Goal: Find specific page/section

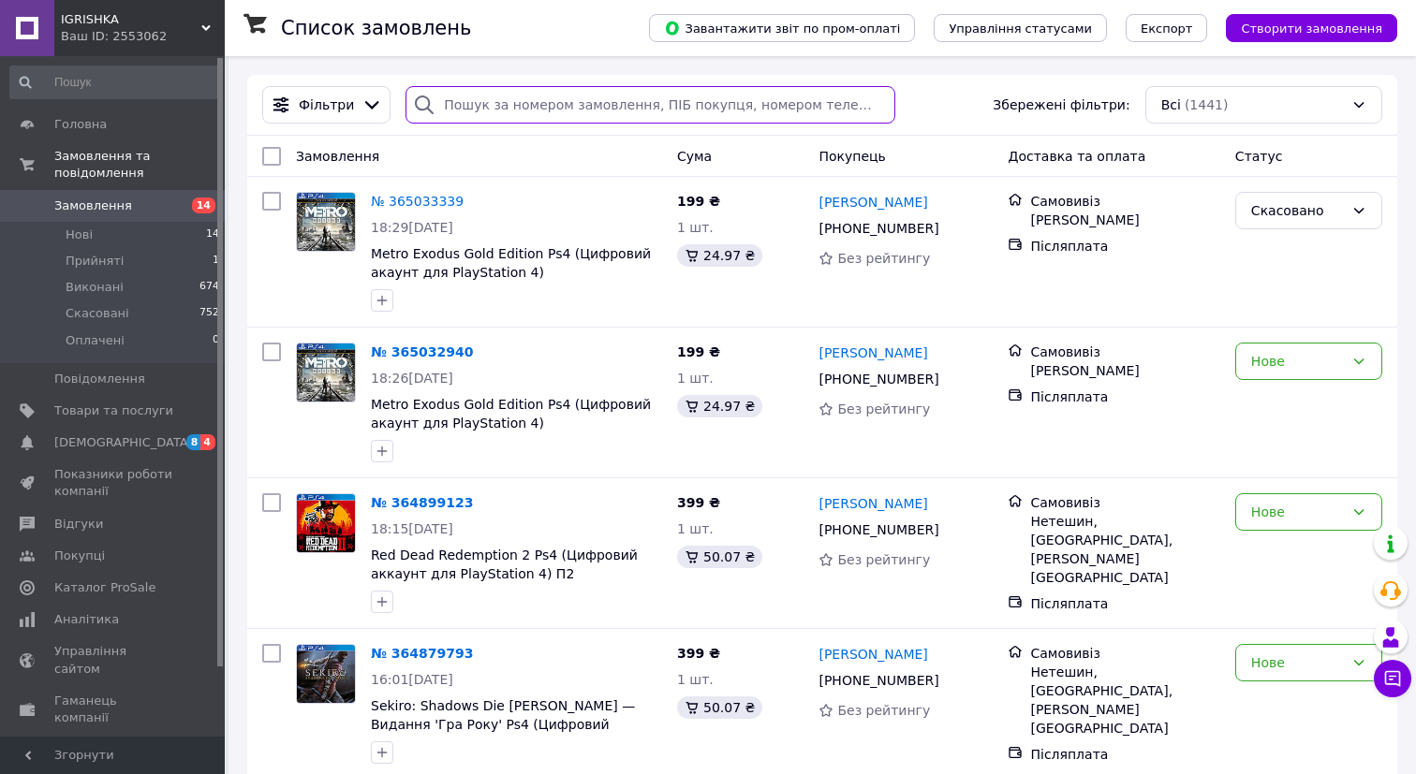
click at [461, 106] on input "search" at bounding box center [650, 104] width 490 height 37
paste input "The Forest"
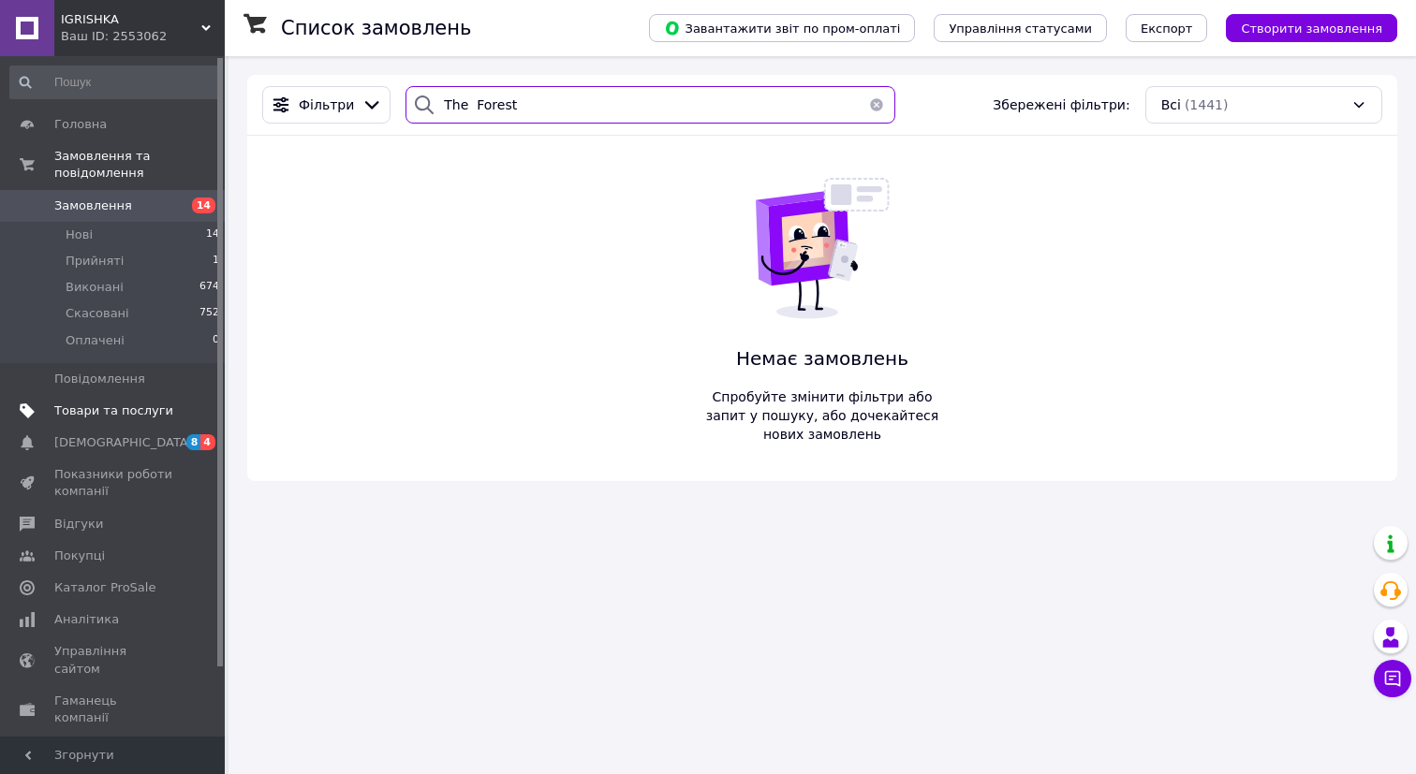
type input "The Forest"
click at [134, 414] on span "Товари та послуги" at bounding box center [113, 411] width 119 height 17
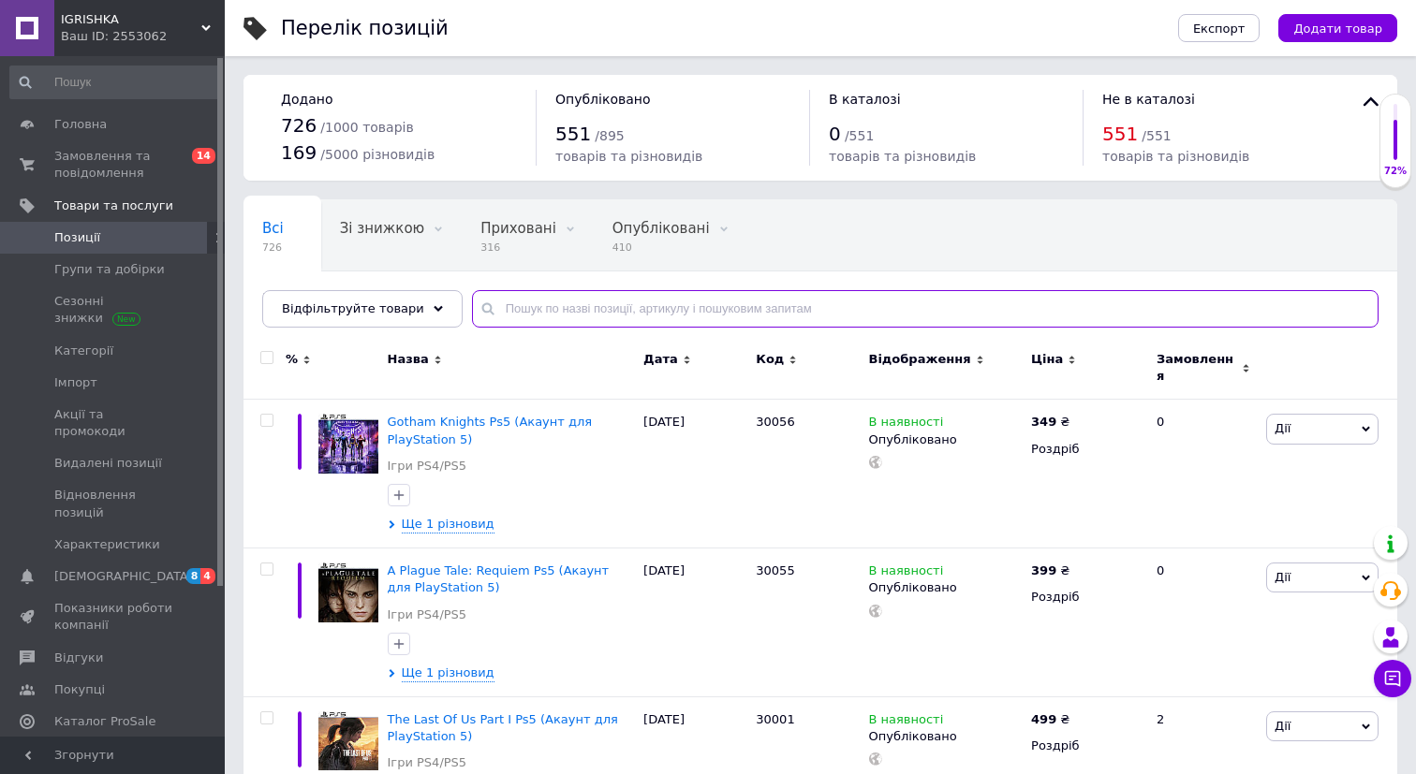
click at [519, 309] on input "text" at bounding box center [925, 308] width 906 height 37
paste input "The Forest"
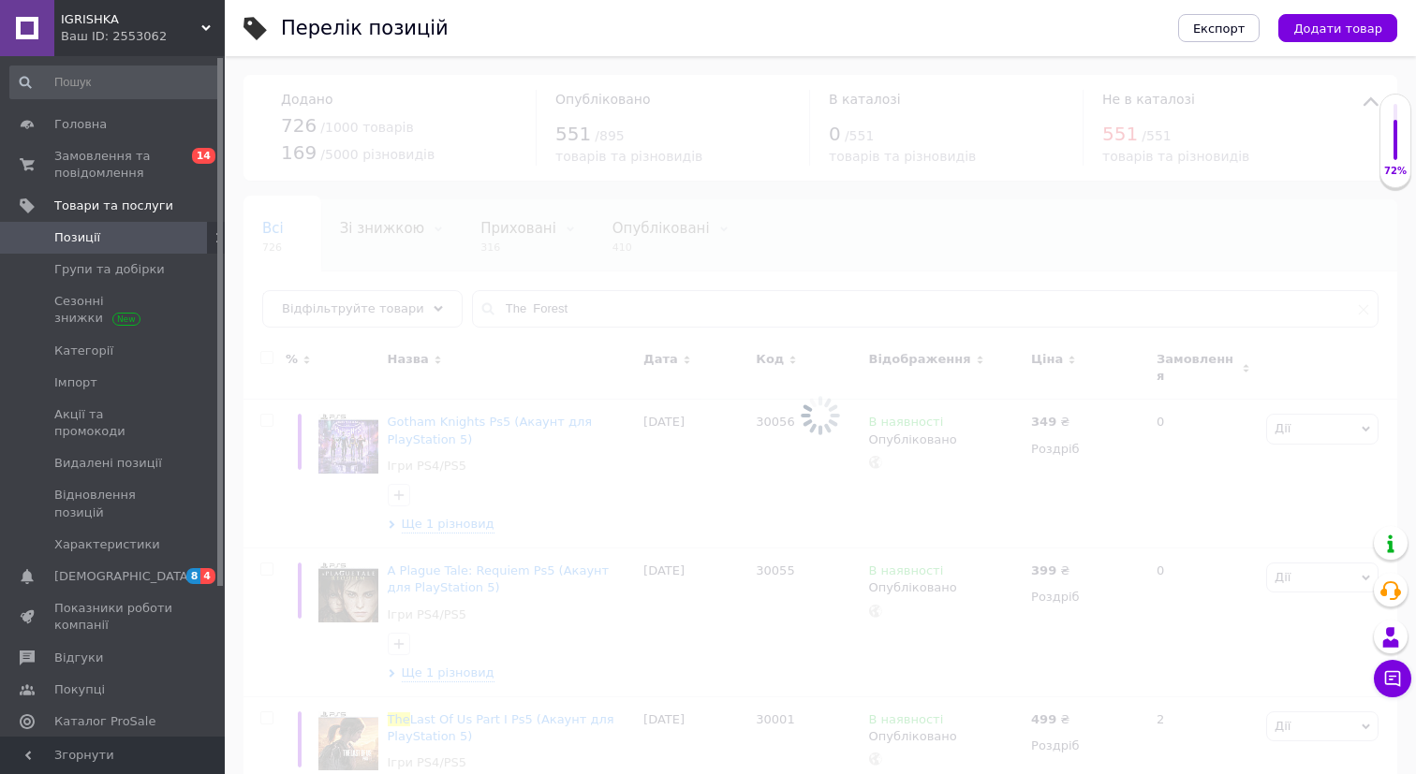
click at [519, 308] on div at bounding box center [820, 415] width 1191 height 718
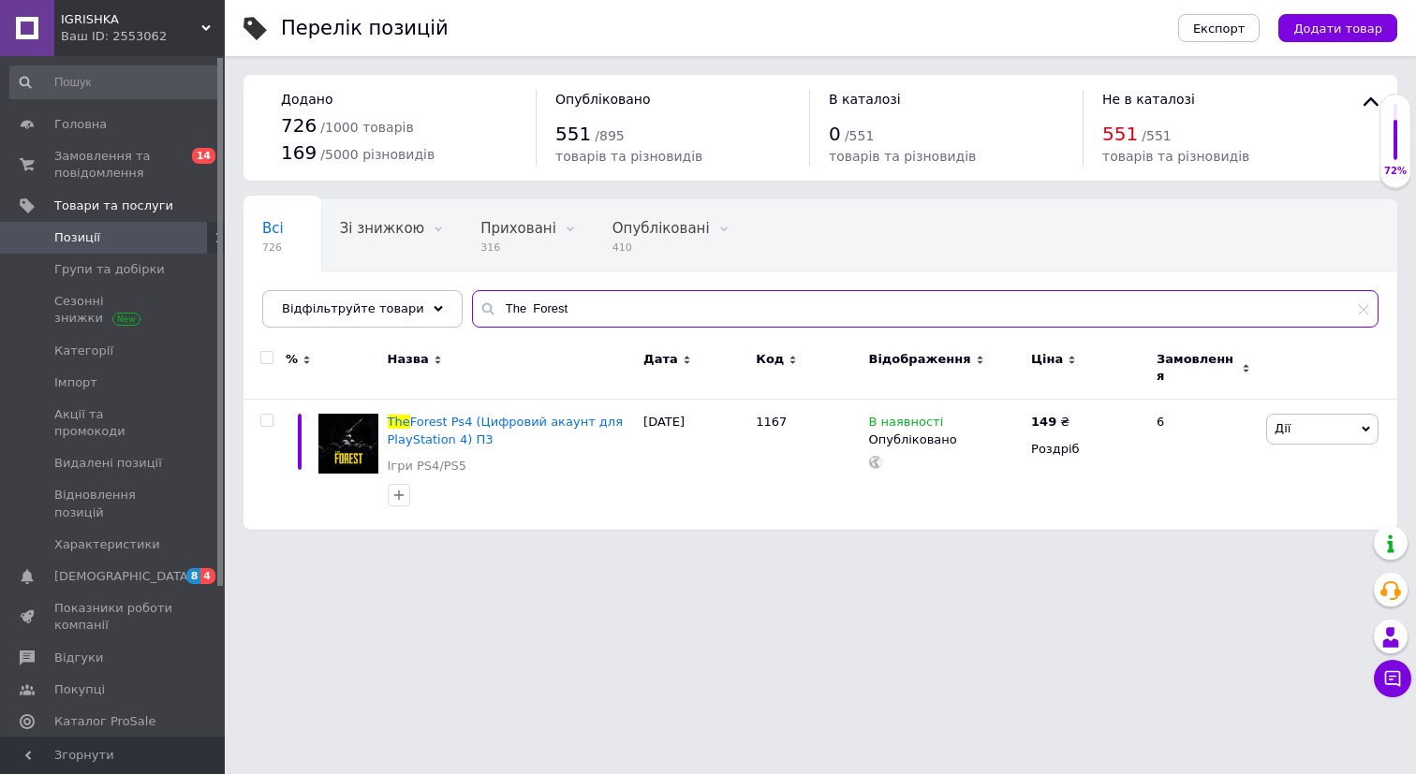
click at [519, 311] on input "The Forest" at bounding box center [925, 308] width 906 height 37
type input "The Forest"
drag, startPoint x: 555, startPoint y: 305, endPoint x: 492, endPoint y: 305, distance: 63.7
click at [492, 305] on input "The Forest" at bounding box center [925, 308] width 906 height 37
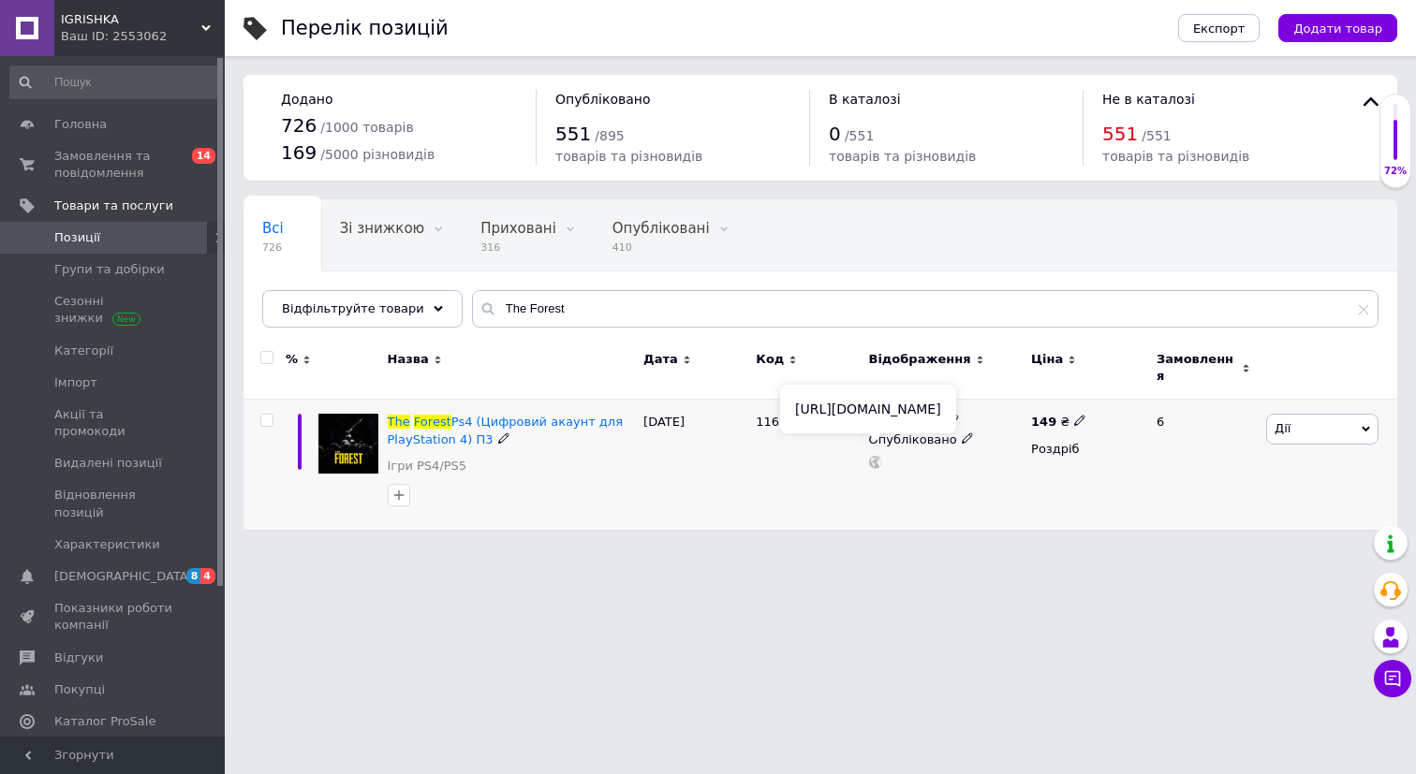
click at [873, 456] on icon at bounding box center [875, 462] width 13 height 13
